Goal: Find specific page/section: Find specific page/section

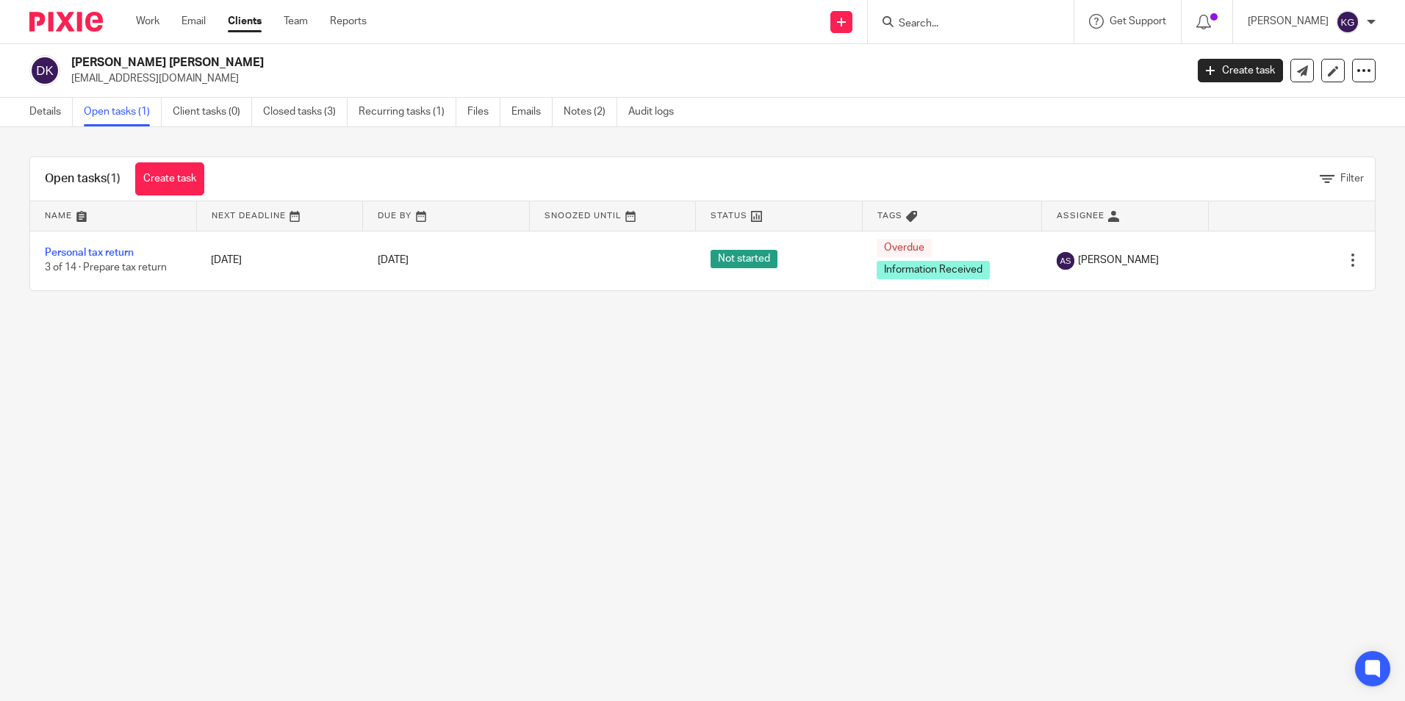
click at [991, 22] on input "Search" at bounding box center [963, 24] width 132 height 13
type input "lca"
click at [964, 83] on link at bounding box center [985, 80] width 182 height 22
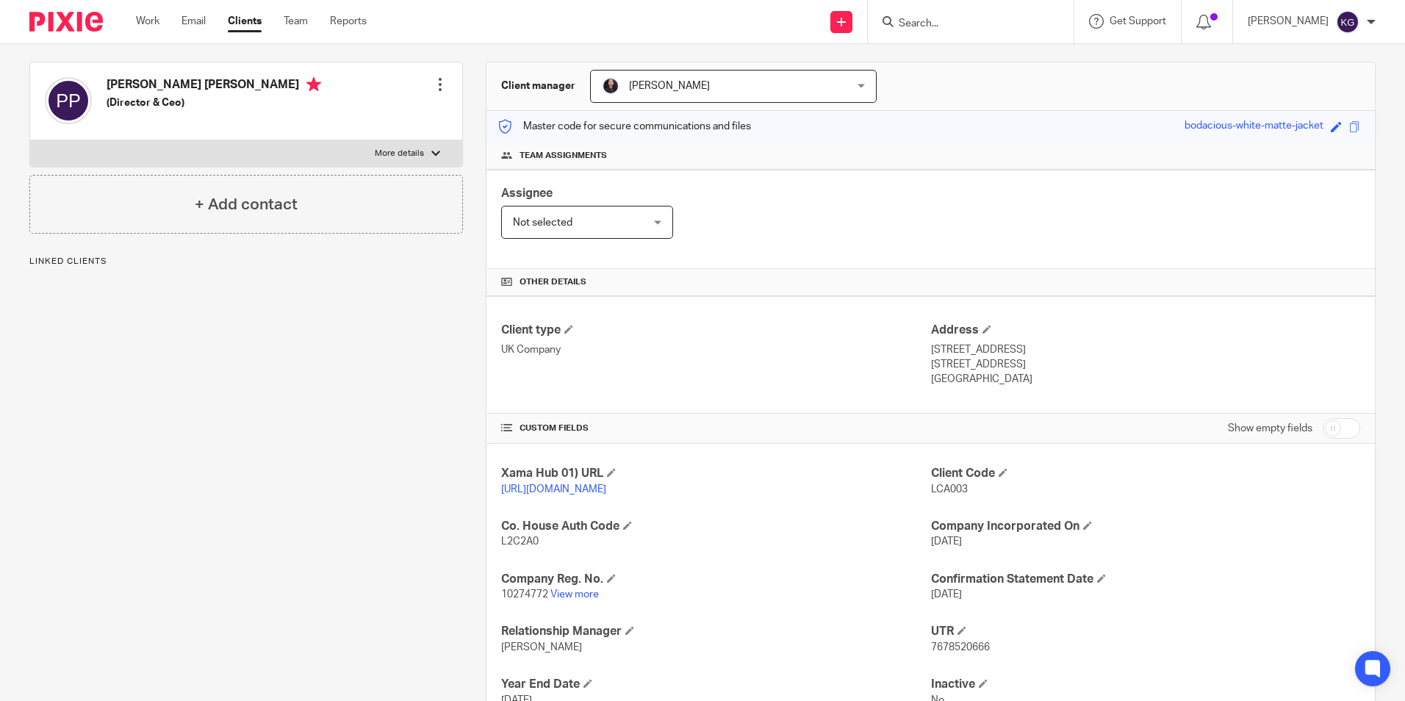
scroll to position [294, 0]
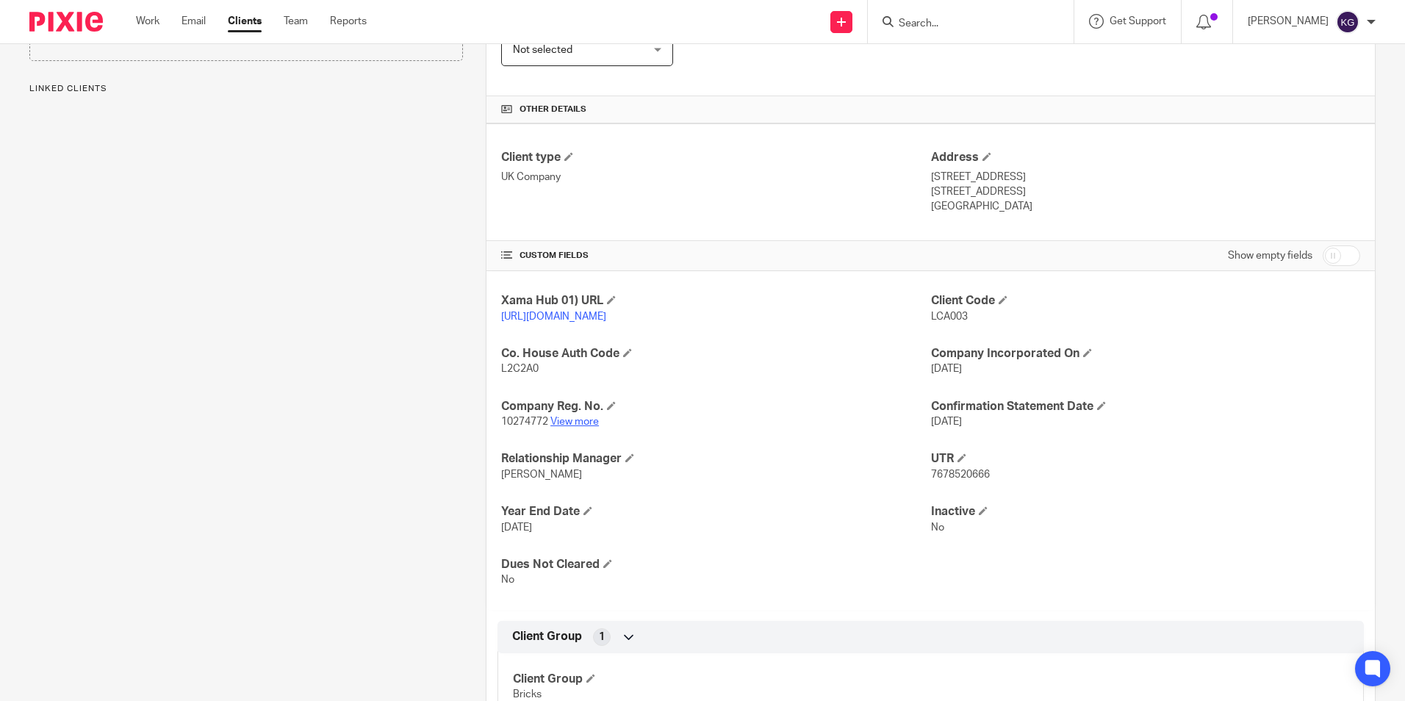
click at [583, 427] on link "View more" at bounding box center [574, 422] width 48 height 10
